Goal: Transaction & Acquisition: Purchase product/service

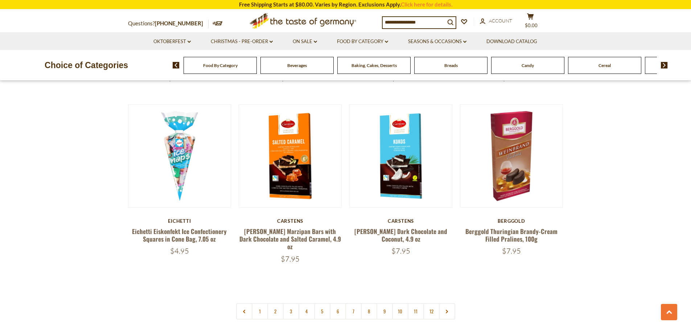
scroll to position [1668, 0]
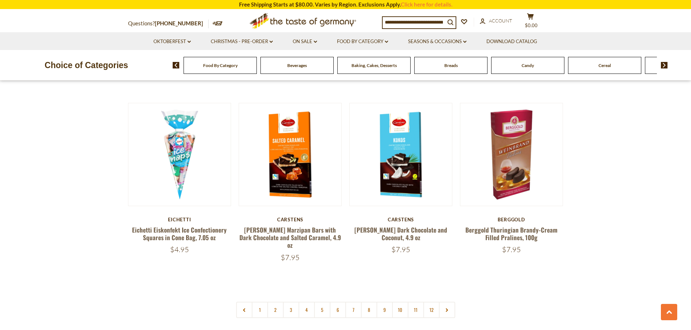
click at [257, 66] on div "Candy" at bounding box center [219, 65] width 73 height 17
click at [257, 70] on div "Candy" at bounding box center [219, 65] width 73 height 17
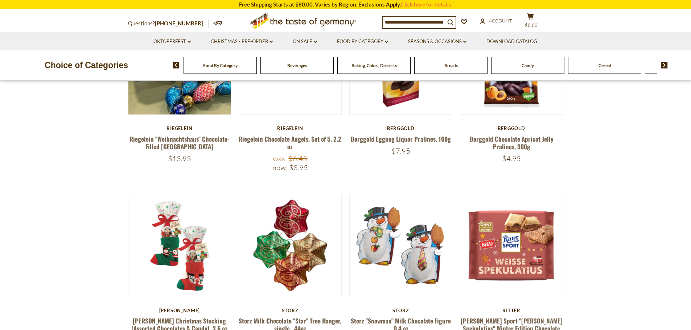
scroll to position [0, 0]
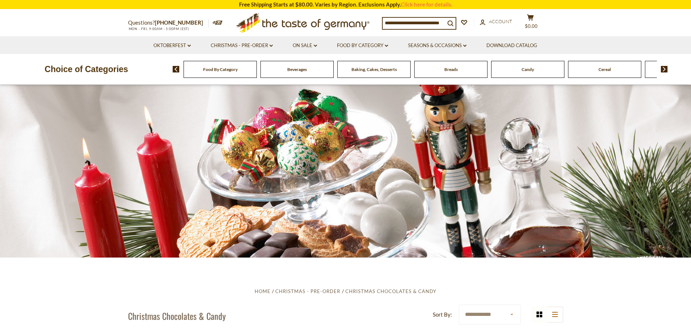
click at [273, 45] on li "Christmas - PRE-ORDER dropdown_arrow All Christmas - PRE-ORDER Christmas Cookie…" at bounding box center [241, 45] width 81 height 18
click at [265, 46] on link "Christmas - PRE-ORDER dropdown_arrow" at bounding box center [242, 46] width 62 height 8
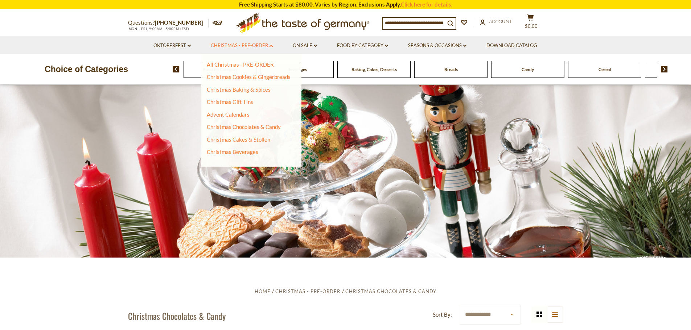
click at [244, 46] on link "Christmas - PRE-ORDER dropdown_arrow" at bounding box center [242, 46] width 62 height 8
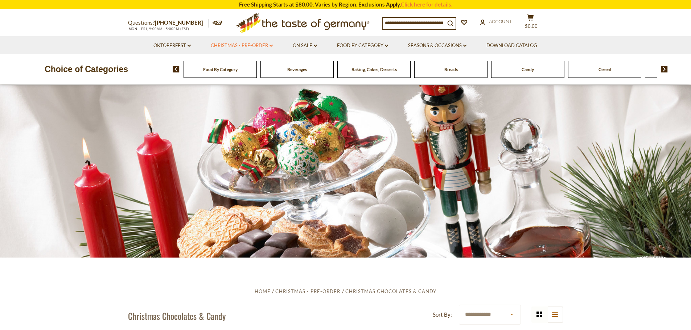
click at [245, 46] on link "Christmas - PRE-ORDER dropdown_arrow" at bounding box center [242, 46] width 62 height 8
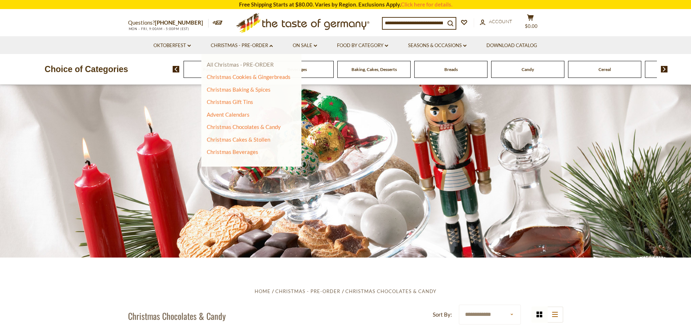
click at [244, 65] on link "All Christmas - PRE-ORDER" at bounding box center [240, 64] width 67 height 7
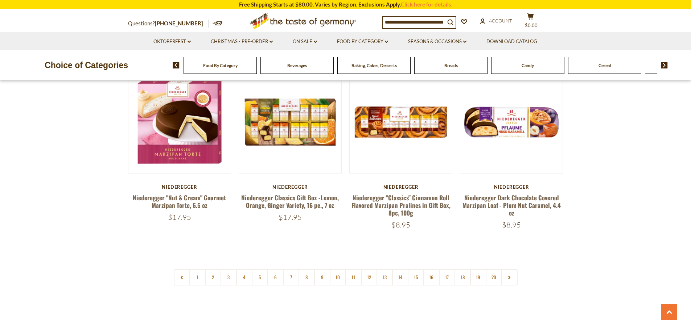
scroll to position [1704, 0]
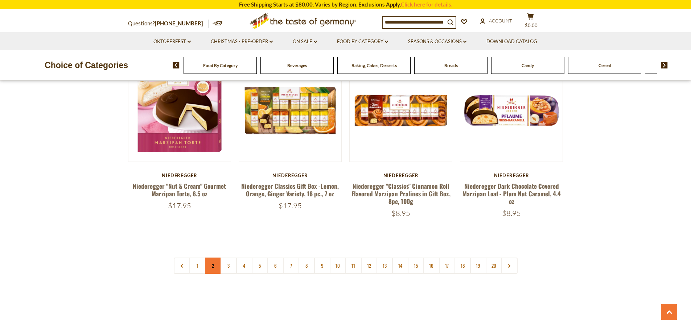
click at [212, 261] on link "2" at bounding box center [213, 266] width 16 height 16
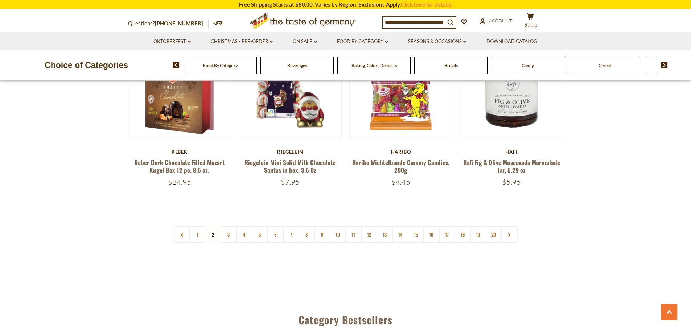
scroll to position [1719, 0]
click at [230, 226] on link "3" at bounding box center [228, 234] width 16 height 16
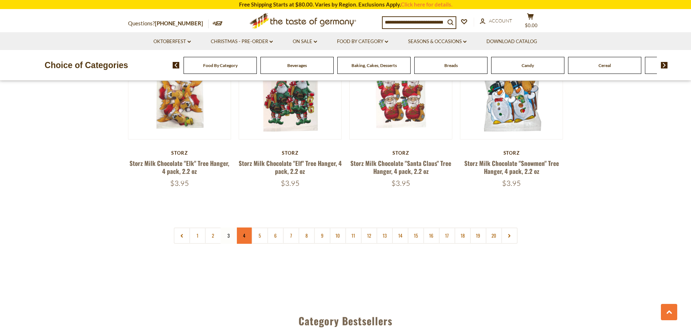
click at [242, 228] on link "4" at bounding box center [244, 236] width 16 height 16
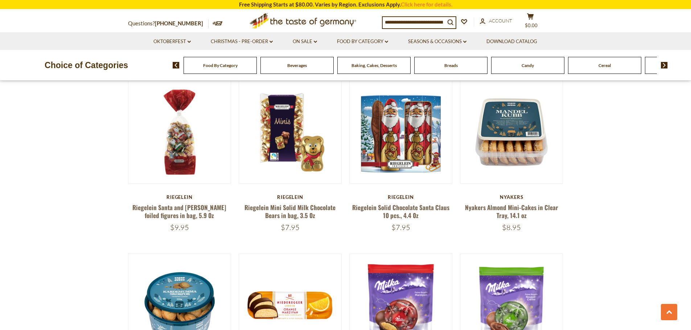
scroll to position [450, 0]
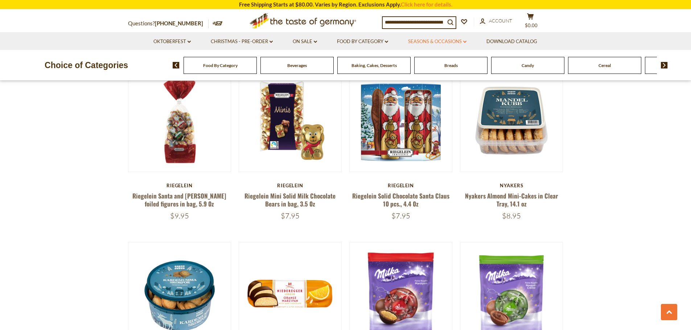
click at [455, 40] on link "Seasons & Occasions dropdown_arrow" at bounding box center [437, 42] width 58 height 8
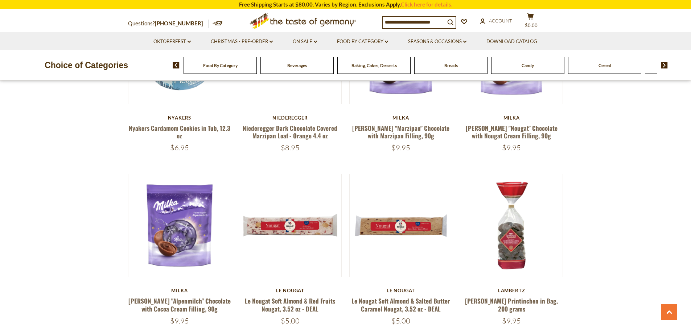
scroll to position [704, 0]
